Goal: Find specific page/section: Find specific page/section

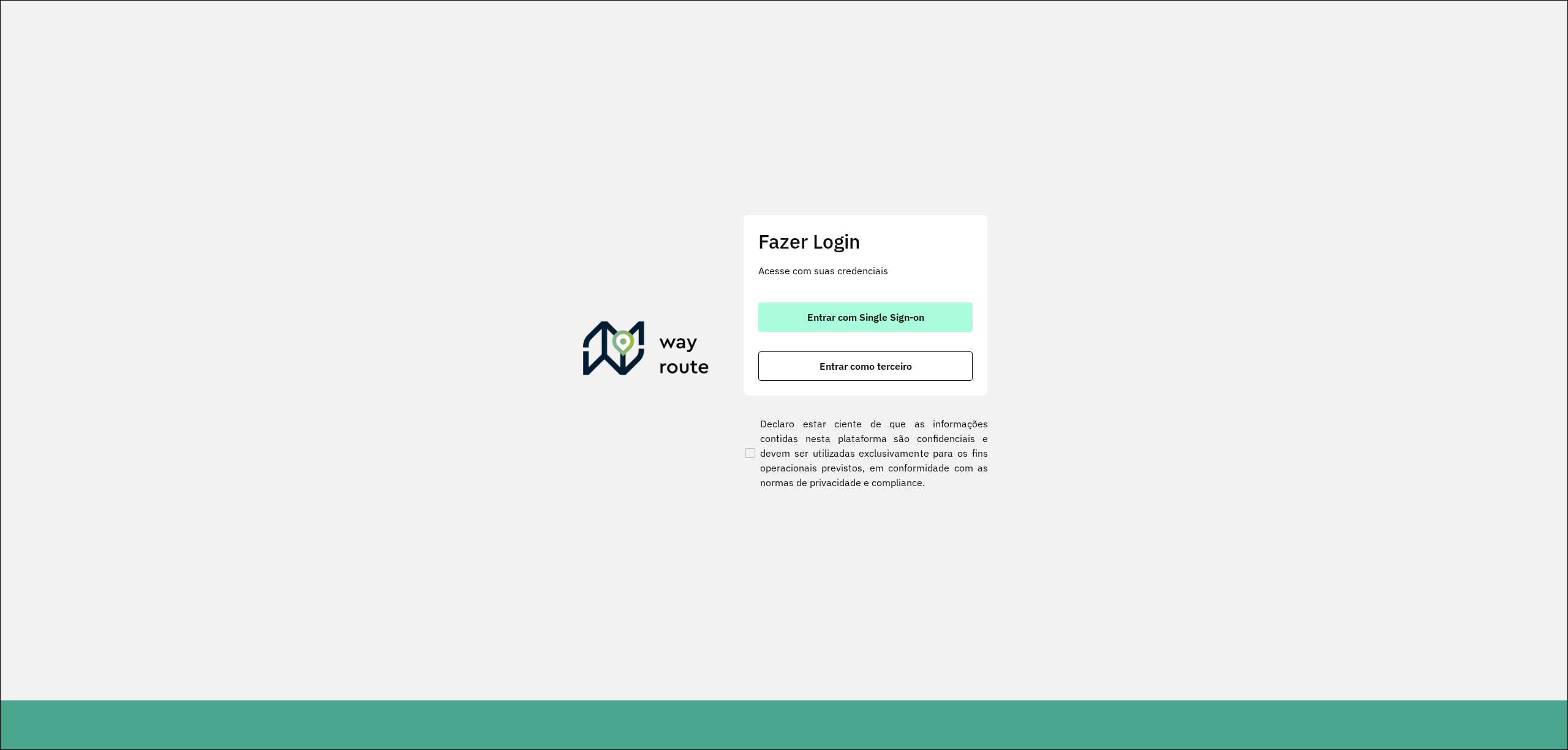
click at [838, 321] on span "Entrar com Single Sign-on" at bounding box center [865, 317] width 117 height 10
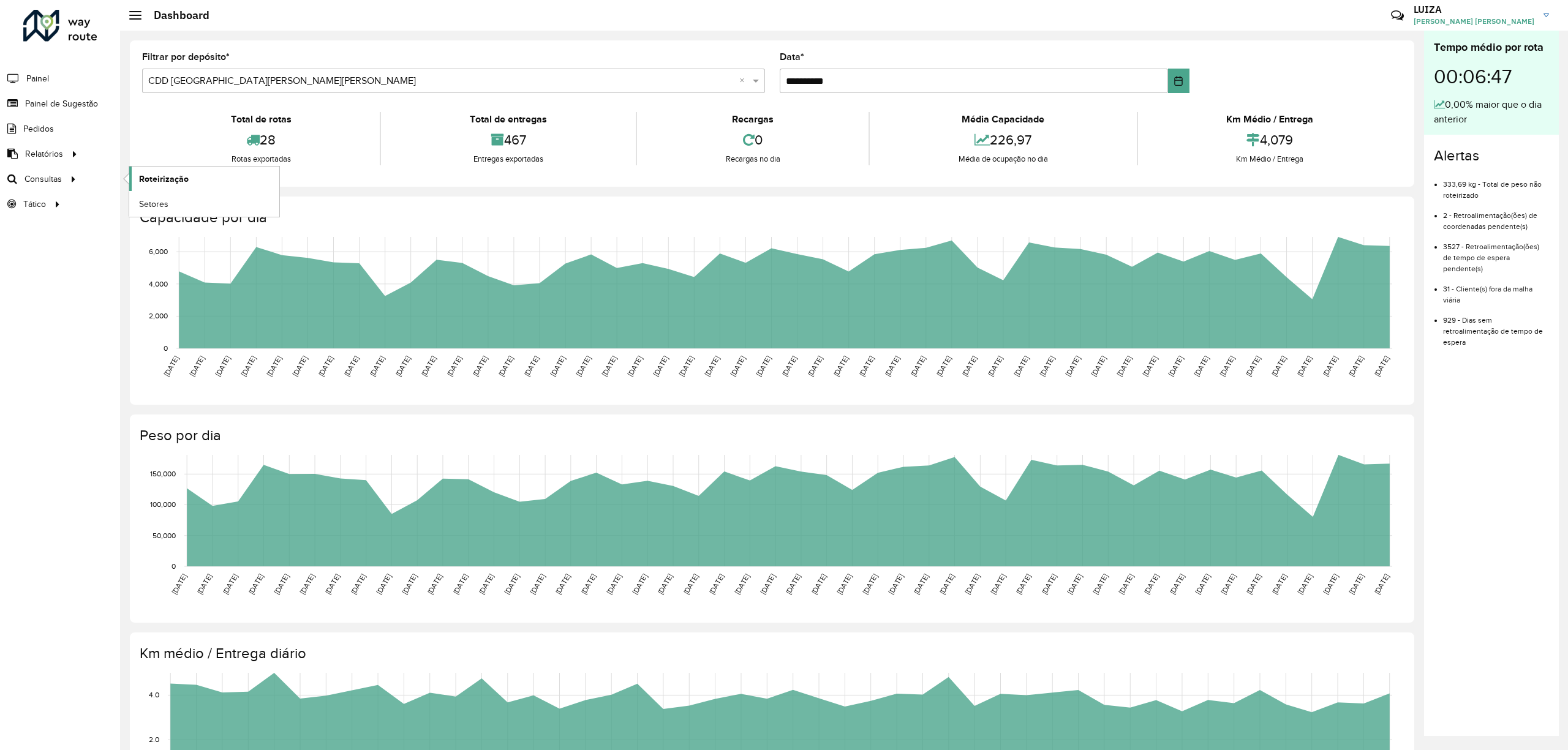
click at [155, 175] on span "Roteirização" at bounding box center [164, 179] width 50 height 13
click at [461, 187] on span "Setor" at bounding box center [454, 187] width 21 height 13
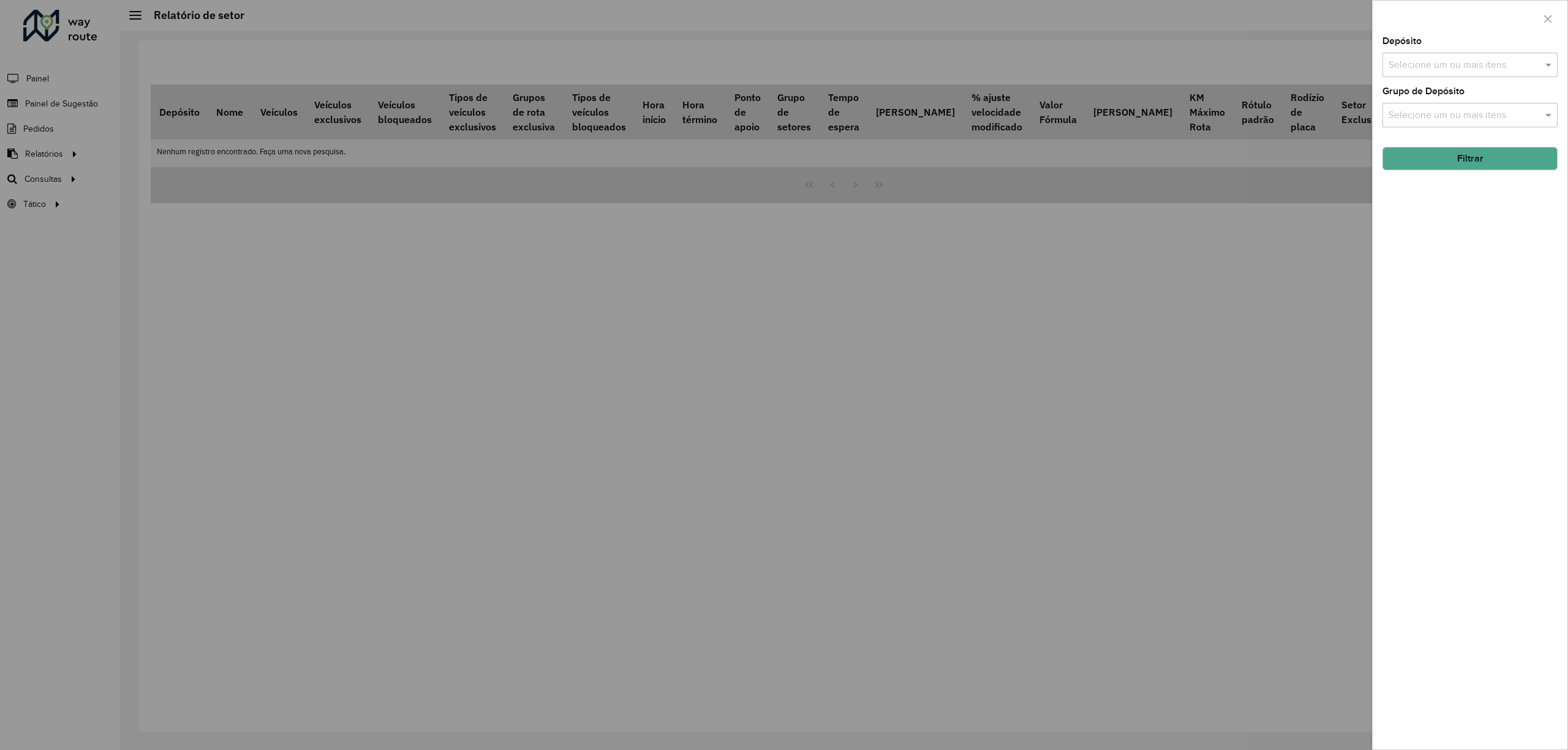
click at [72, 174] on div at bounding box center [784, 375] width 1568 height 750
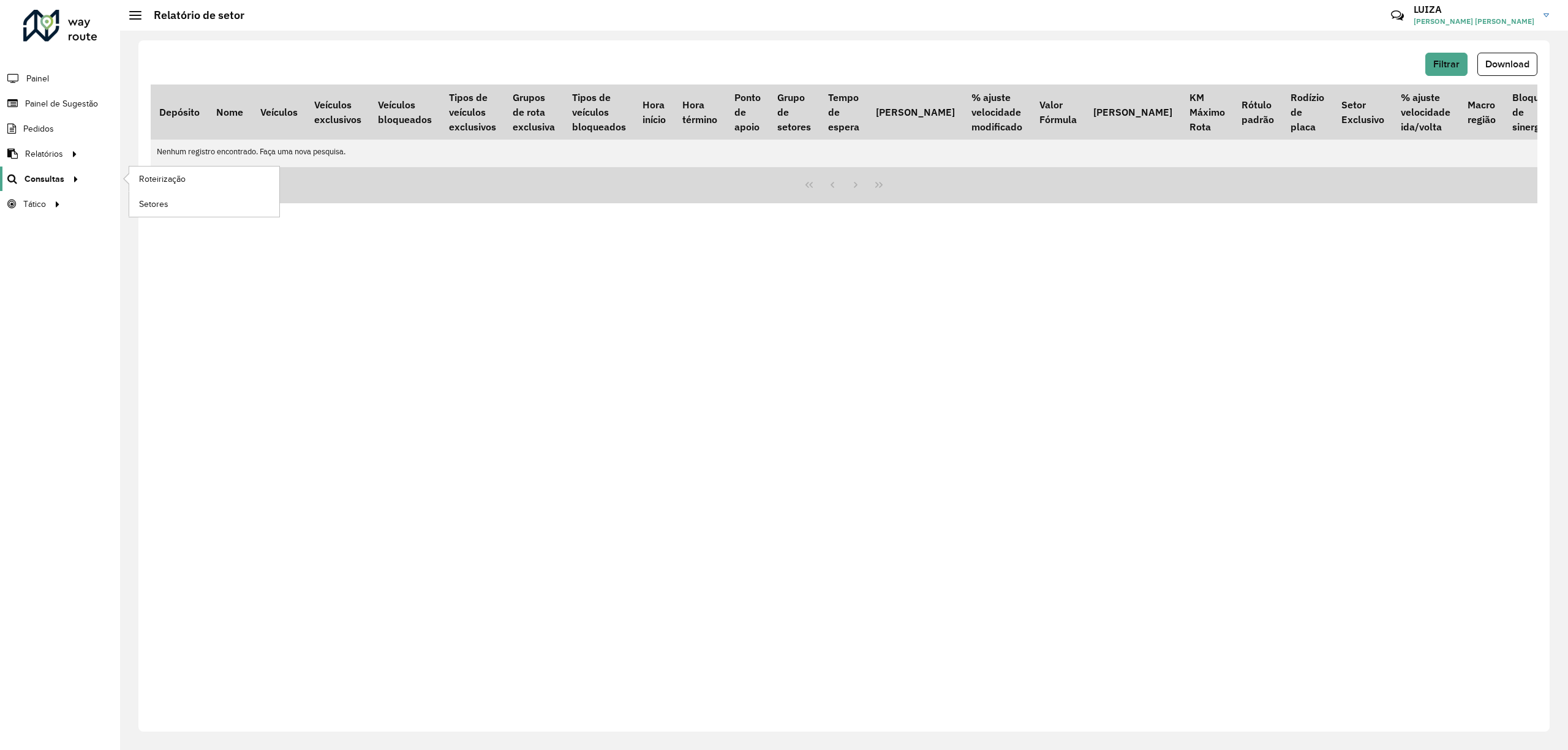
click at [54, 181] on span "Consultas" at bounding box center [44, 179] width 40 height 13
click at [167, 205] on span "Setores" at bounding box center [154, 204] width 30 height 13
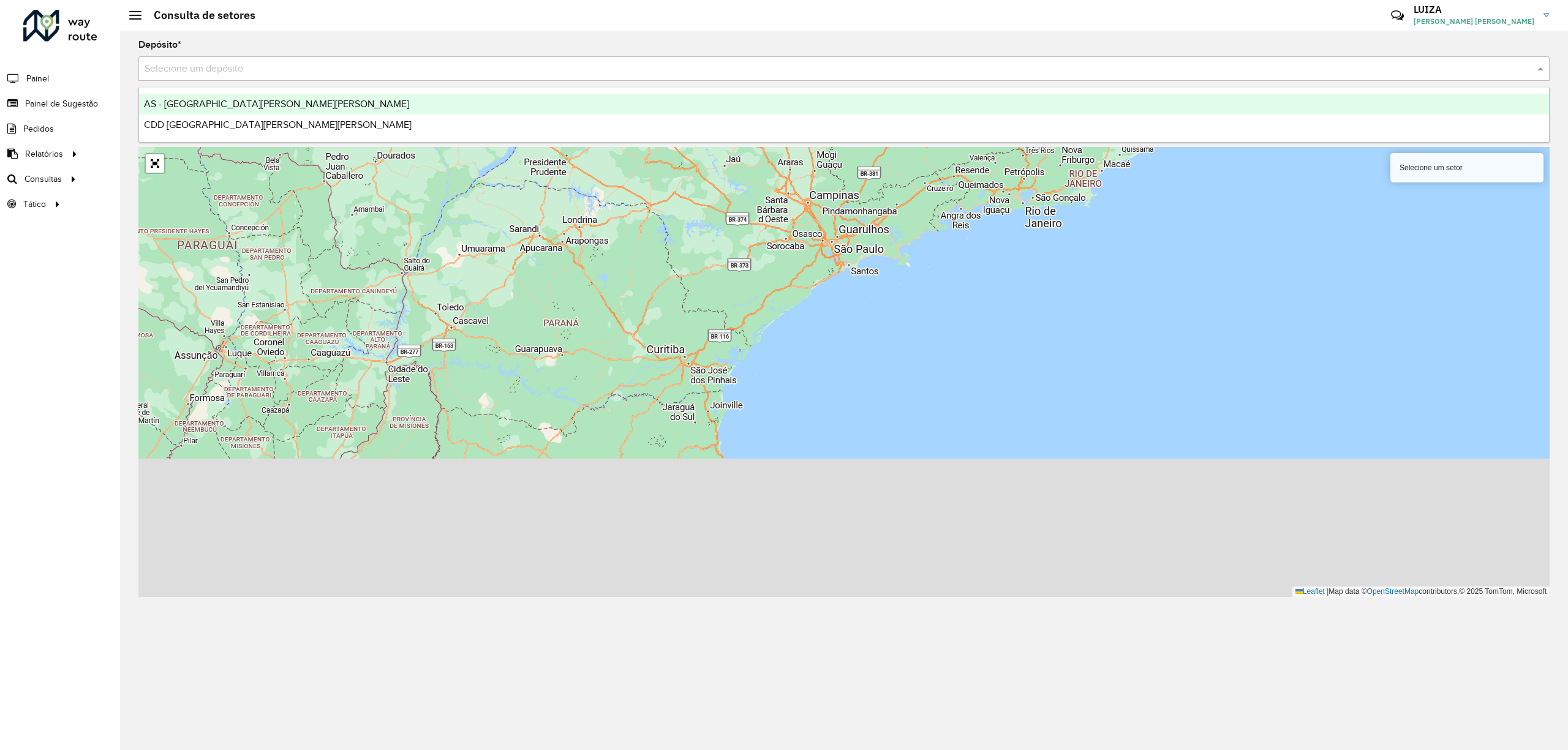
click at [206, 76] on div "Selecione um depósito" at bounding box center [844, 69] width 1411 height 25
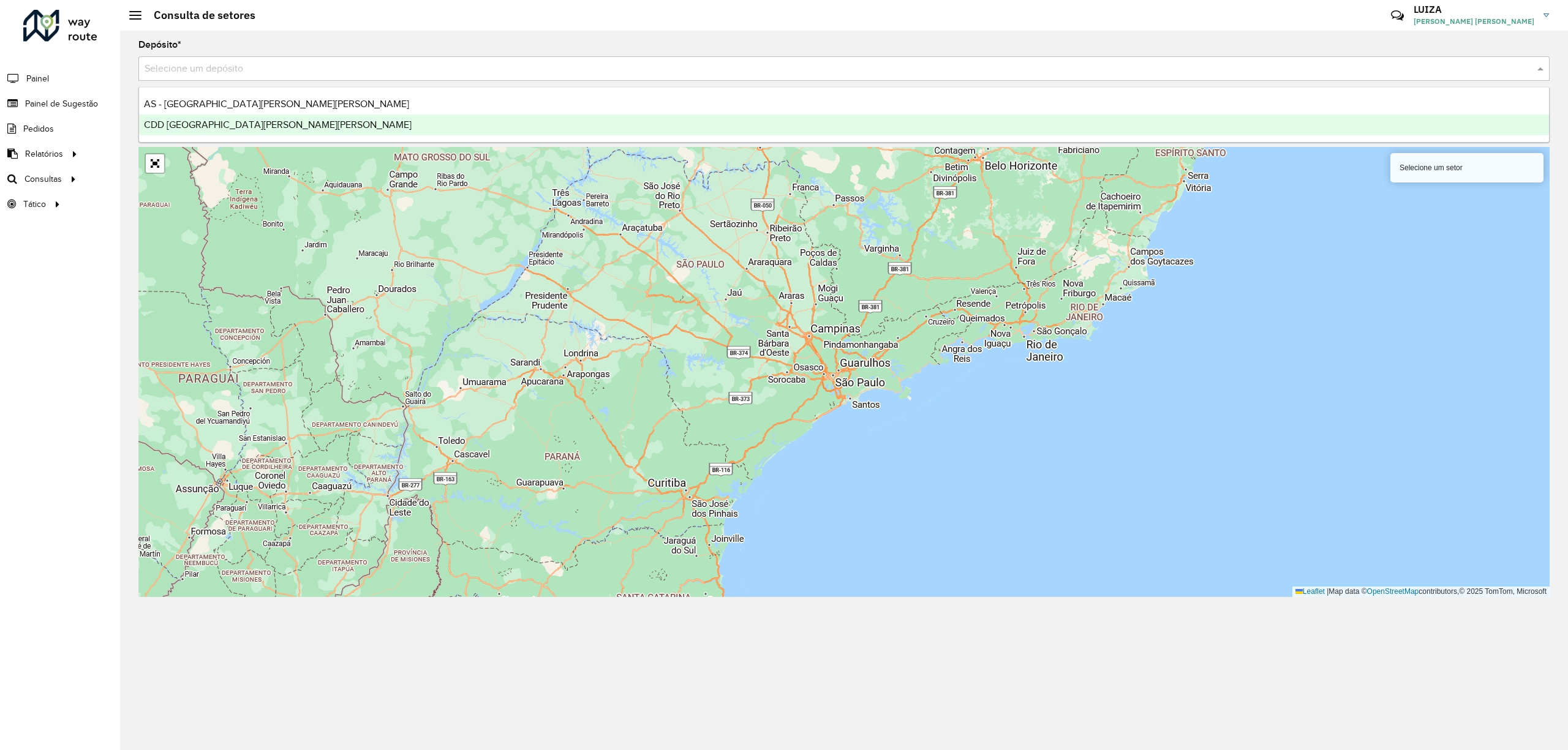
click at [192, 129] on span "CDD [GEOGRAPHIC_DATA][PERSON_NAME][PERSON_NAME]" at bounding box center [277, 124] width 267 height 10
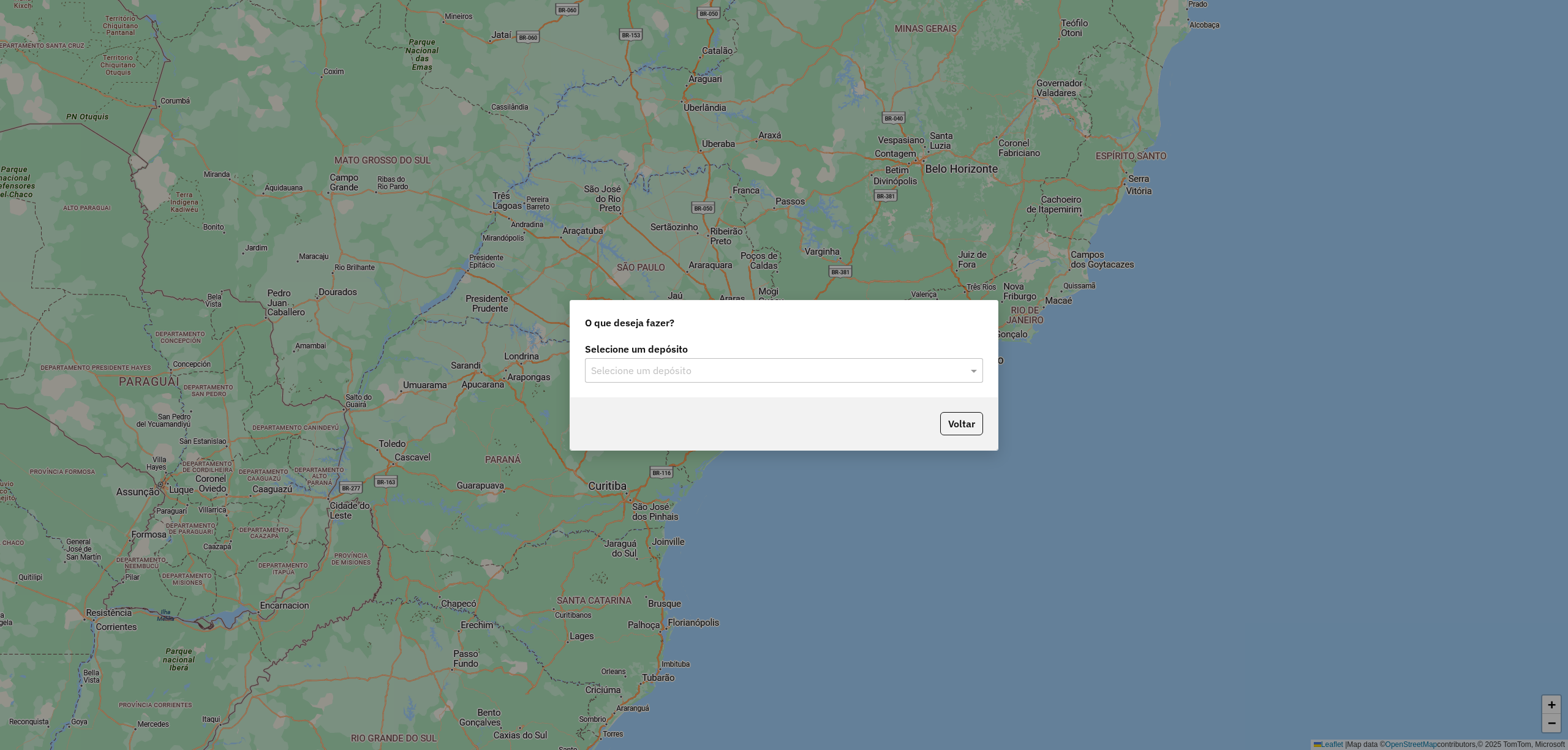
click at [709, 369] on input "text" at bounding box center [771, 371] width 361 height 15
click at [660, 426] on span "CDD [GEOGRAPHIC_DATA][PERSON_NAME][PERSON_NAME]" at bounding box center [650, 426] width 119 height 10
